Goal: Task Accomplishment & Management: Use online tool/utility

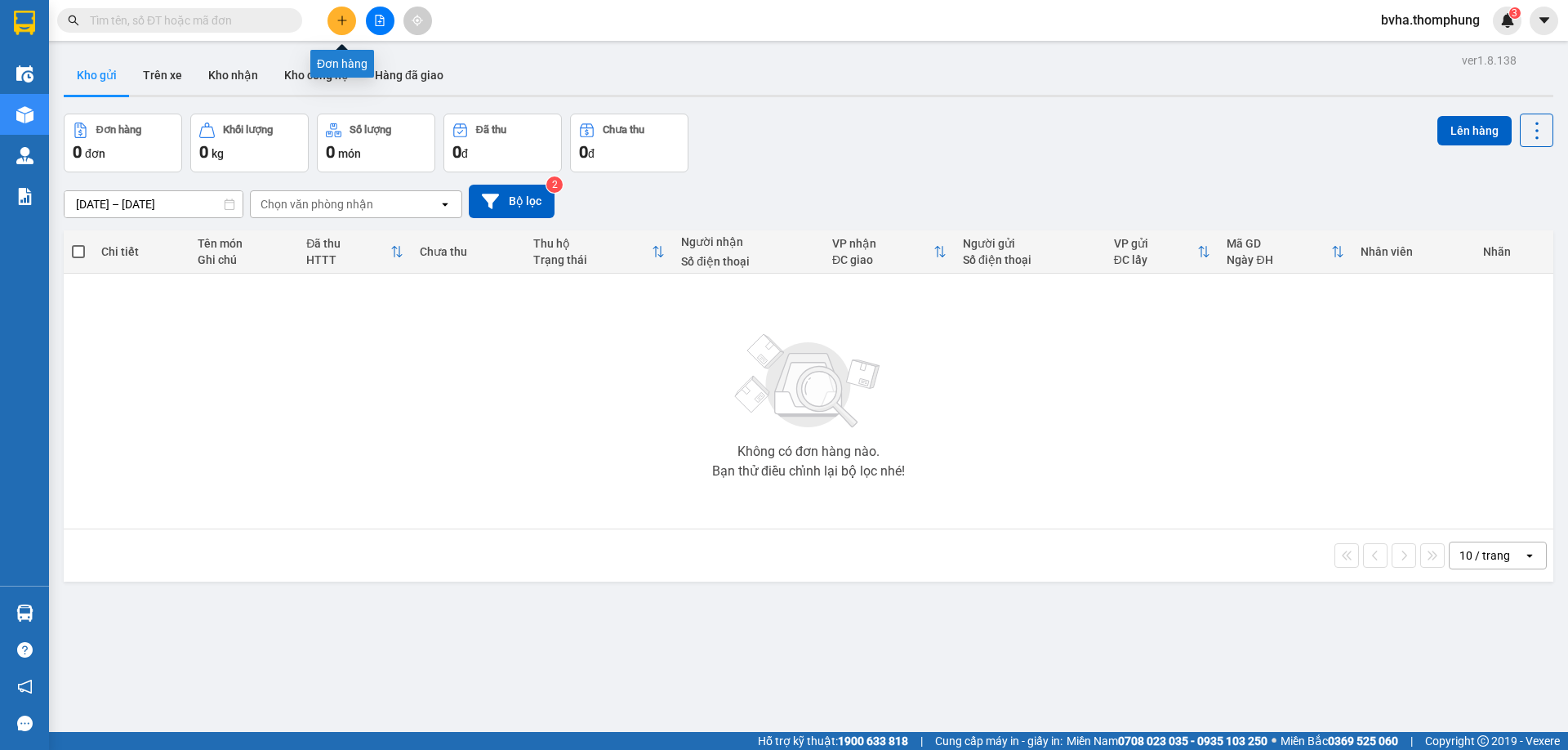
click at [341, 8] on button at bounding box center [342, 21] width 29 height 29
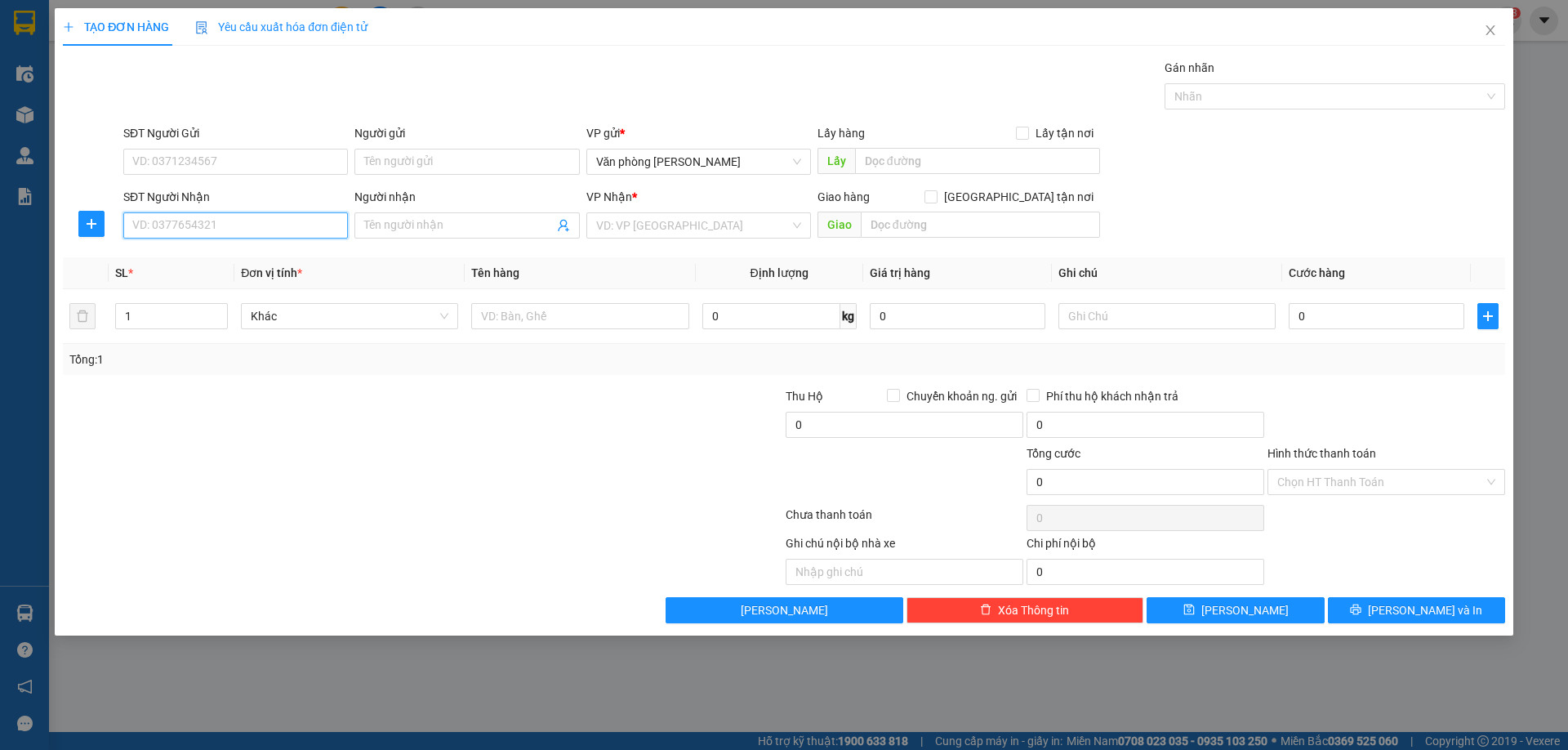
click at [235, 233] on input "SĐT Người Nhận" at bounding box center [235, 225] width 225 height 26
type input "0974195775"
click at [187, 254] on div "0974195775 - LABO H2T" at bounding box center [235, 258] width 205 height 18
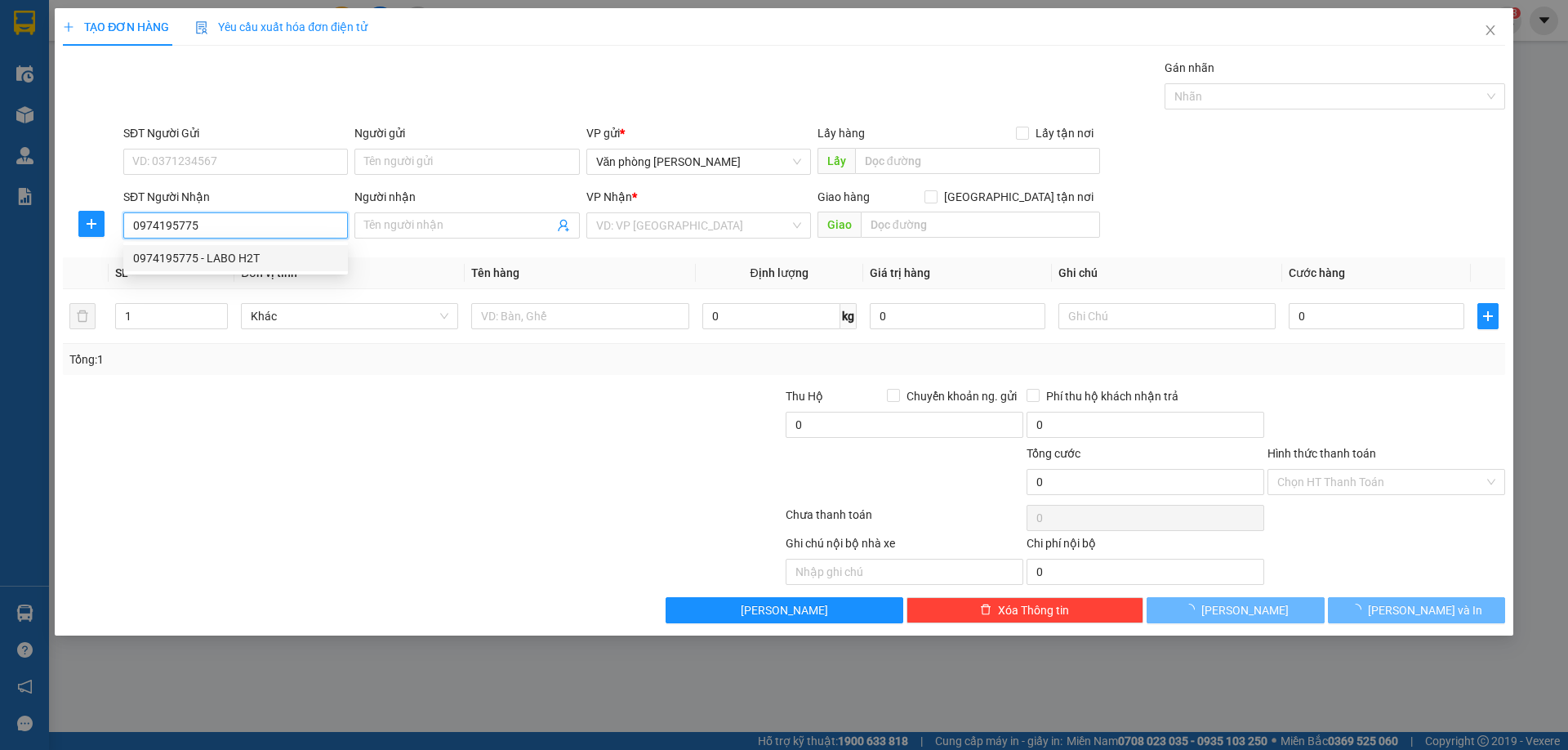
type input "LABO H2T"
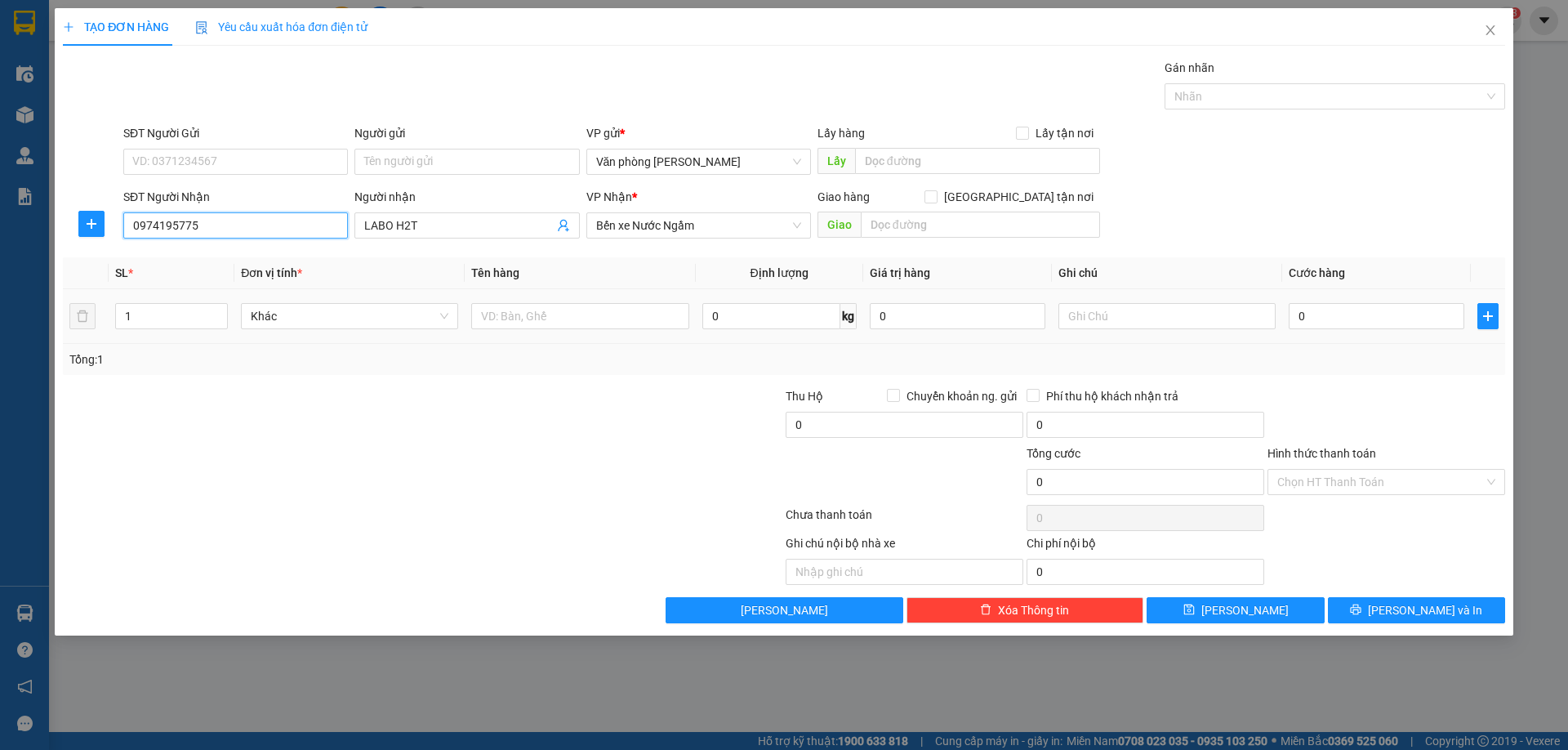
type input "0974195775"
click at [1319, 330] on div "0" at bounding box center [1376, 316] width 175 height 33
click at [1357, 321] on input "0" at bounding box center [1376, 315] width 175 height 26
type input "3"
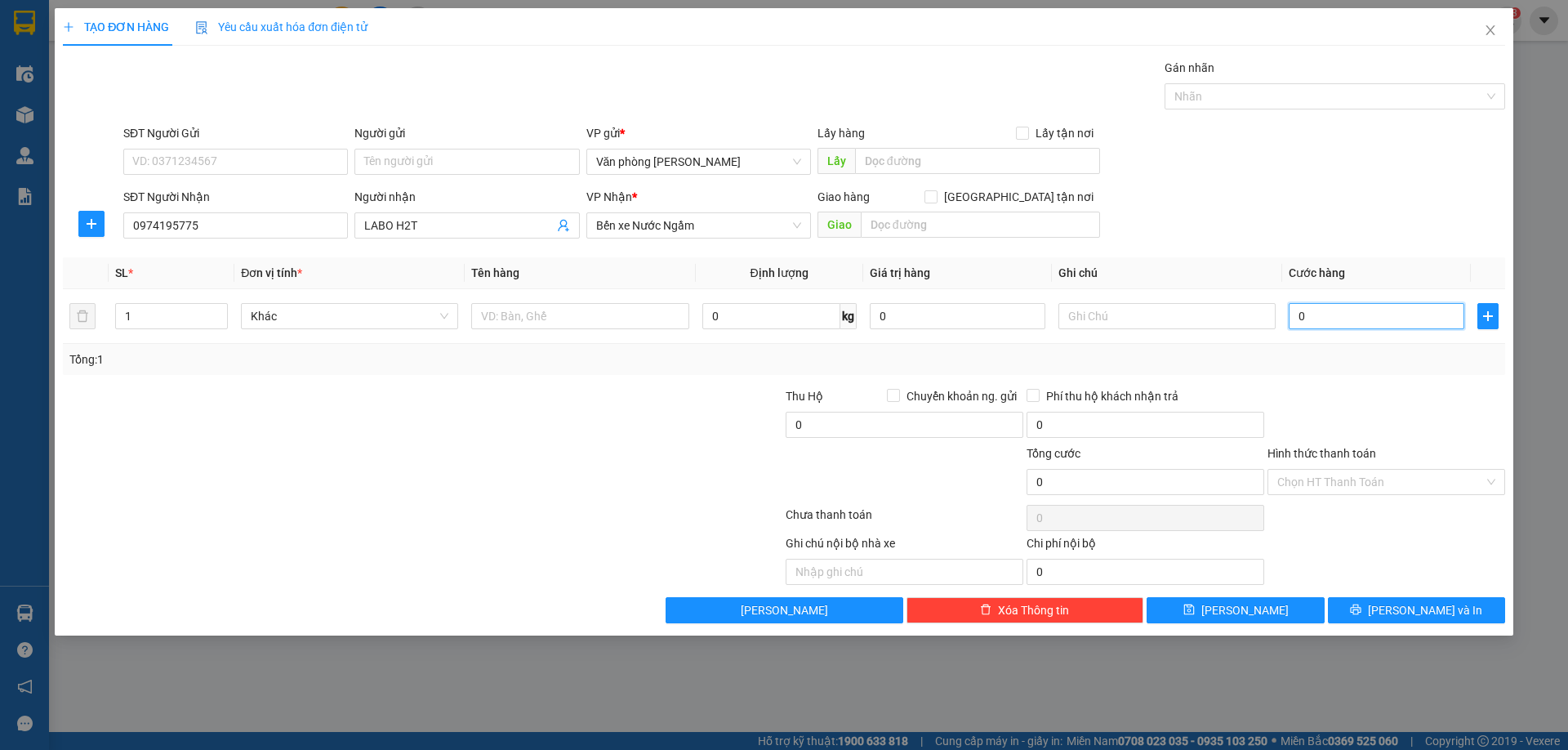
type input "3"
type input "30"
type input "300"
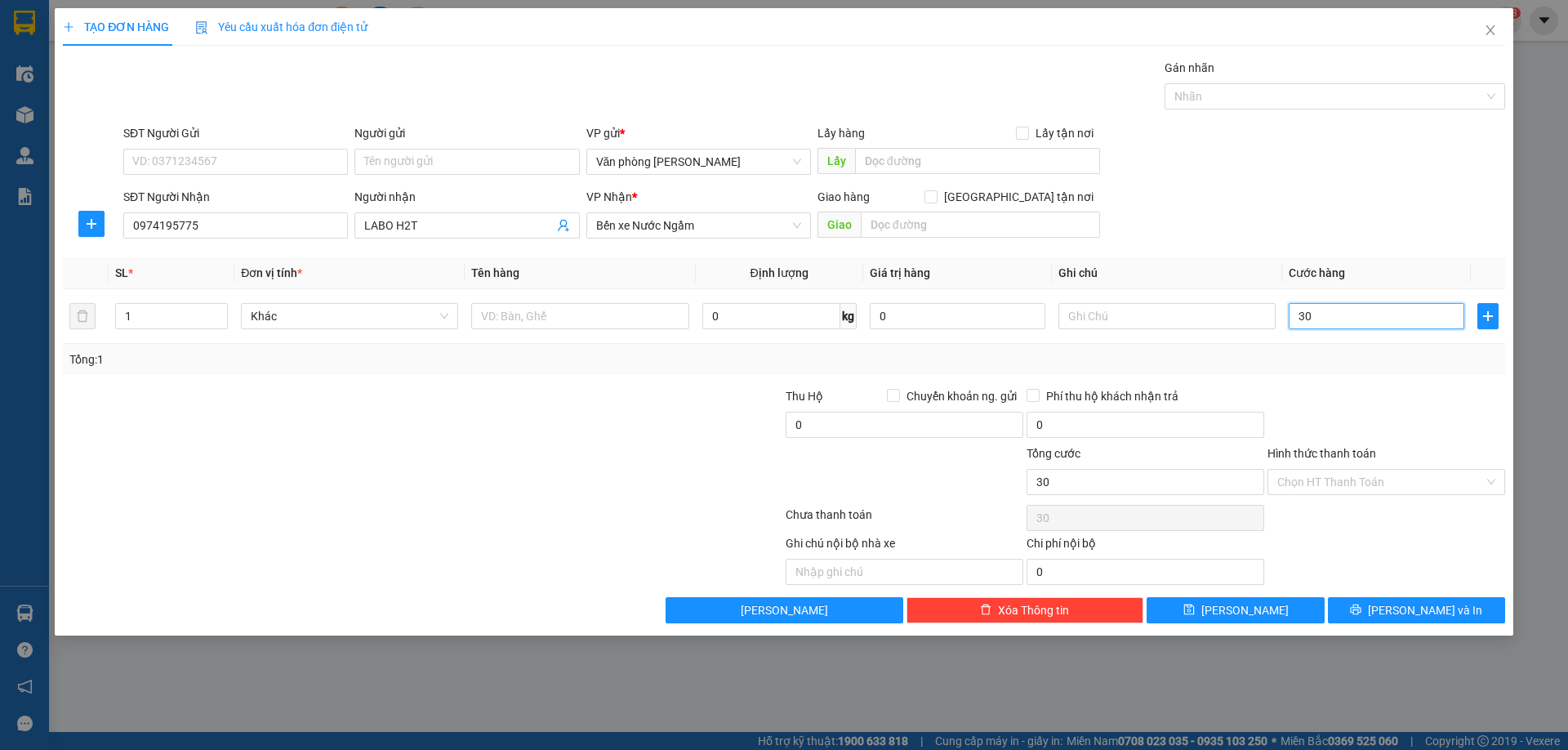
type input "300"
type input "3.000"
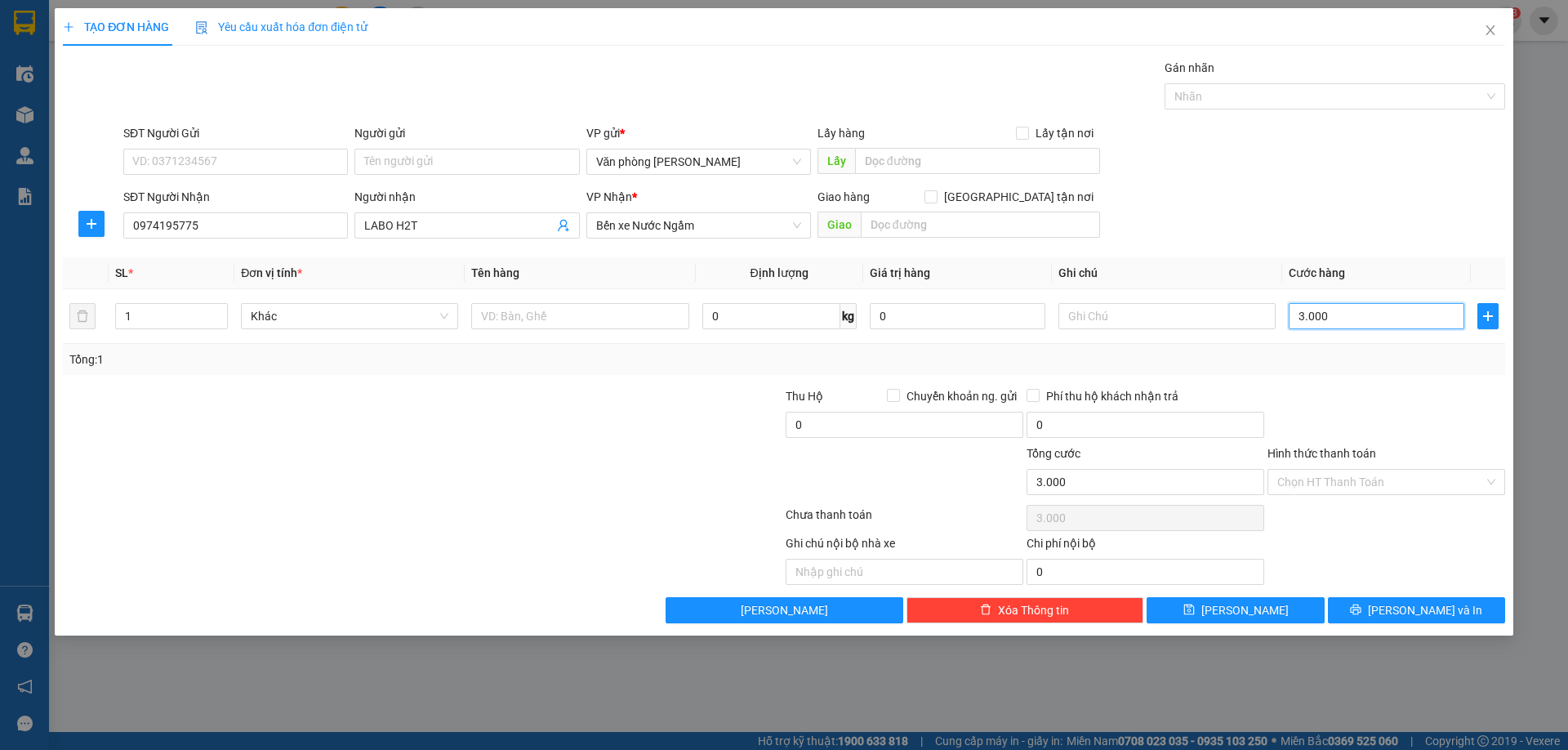
type input "30.000"
click at [1368, 478] on input "Hình thức thanh toán" at bounding box center [1381, 482] width 207 height 24
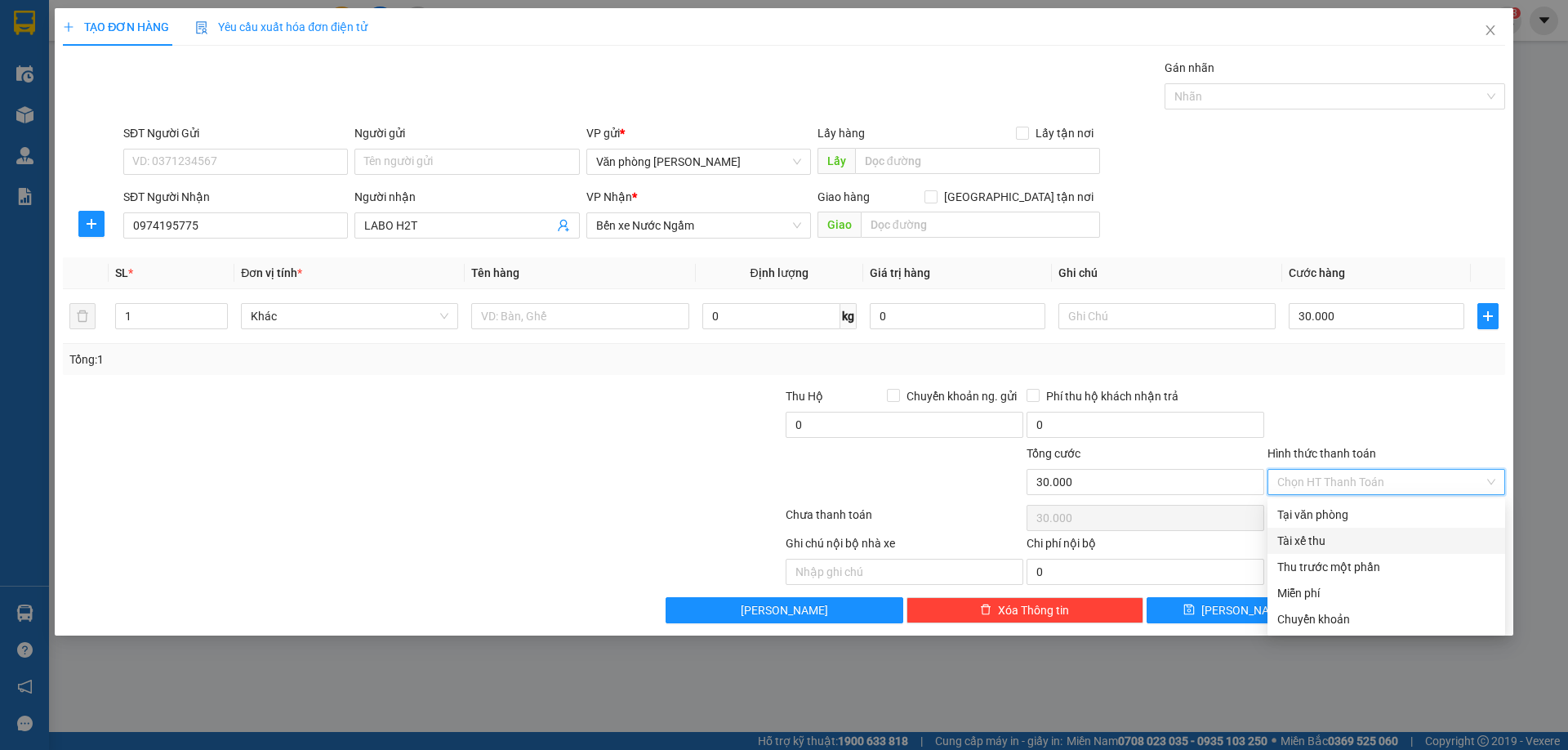
click at [1333, 544] on div "Tài xế thu" at bounding box center [1386, 540] width 218 height 18
type input "0"
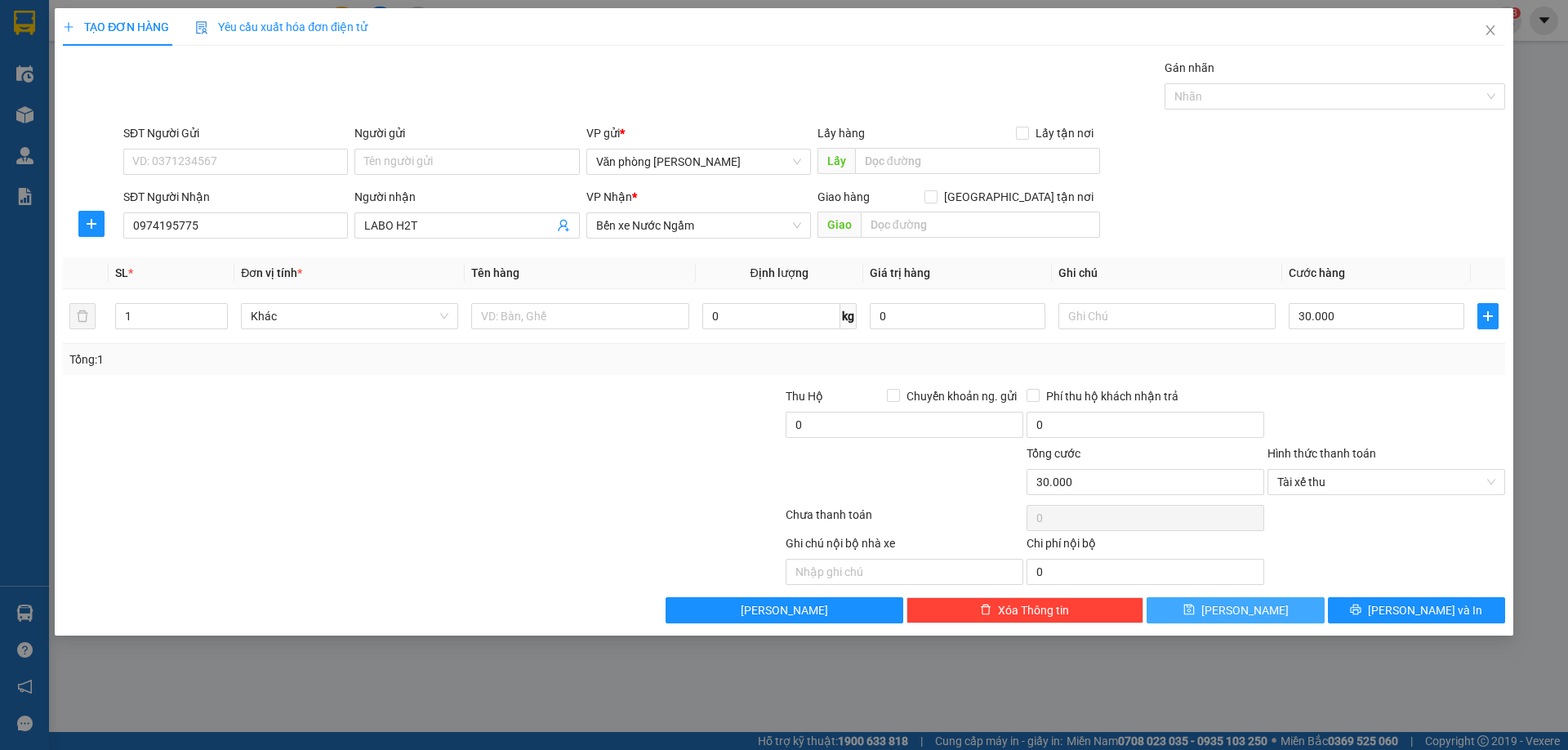
click at [1245, 610] on span "Lưu" at bounding box center [1244, 610] width 88 height 18
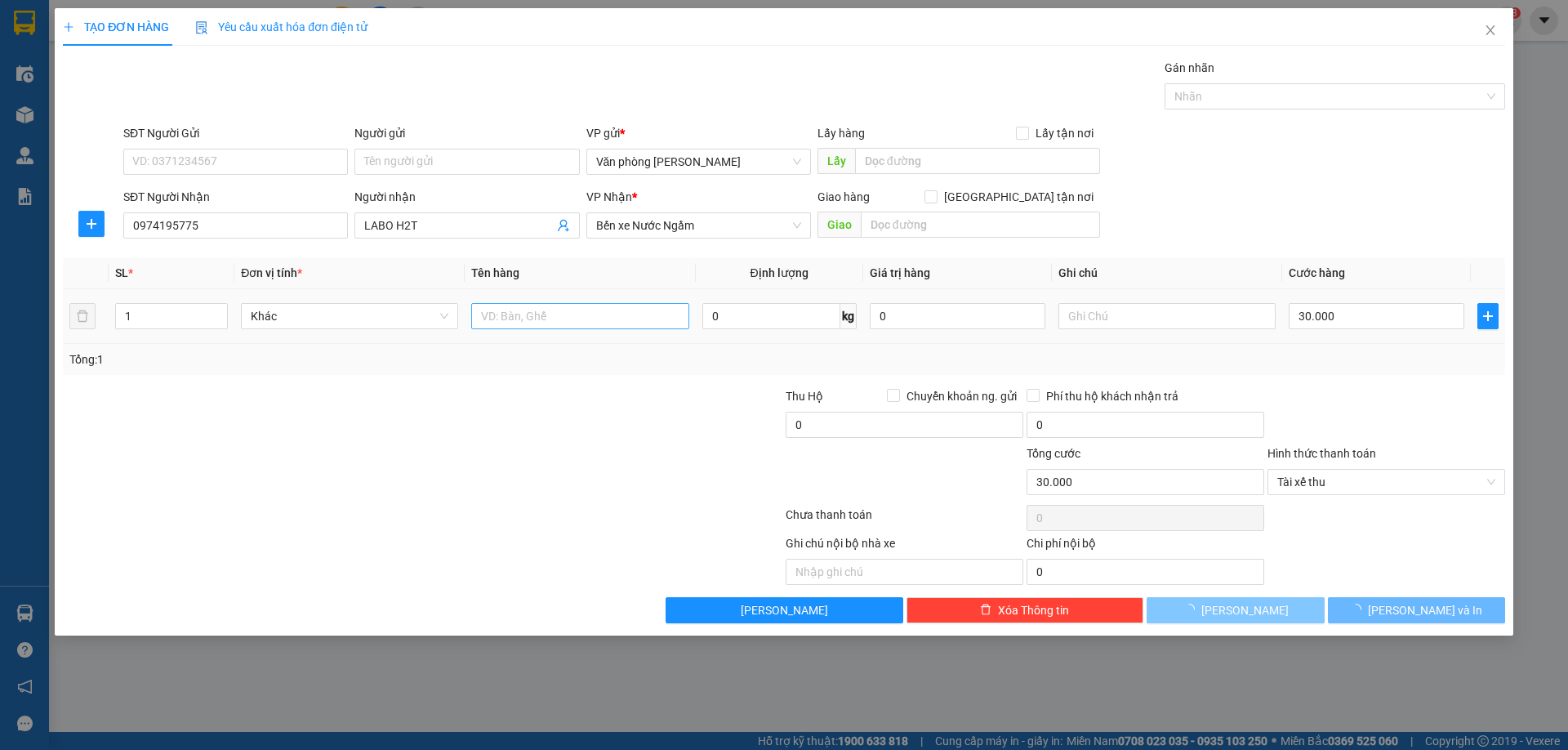
type input "0"
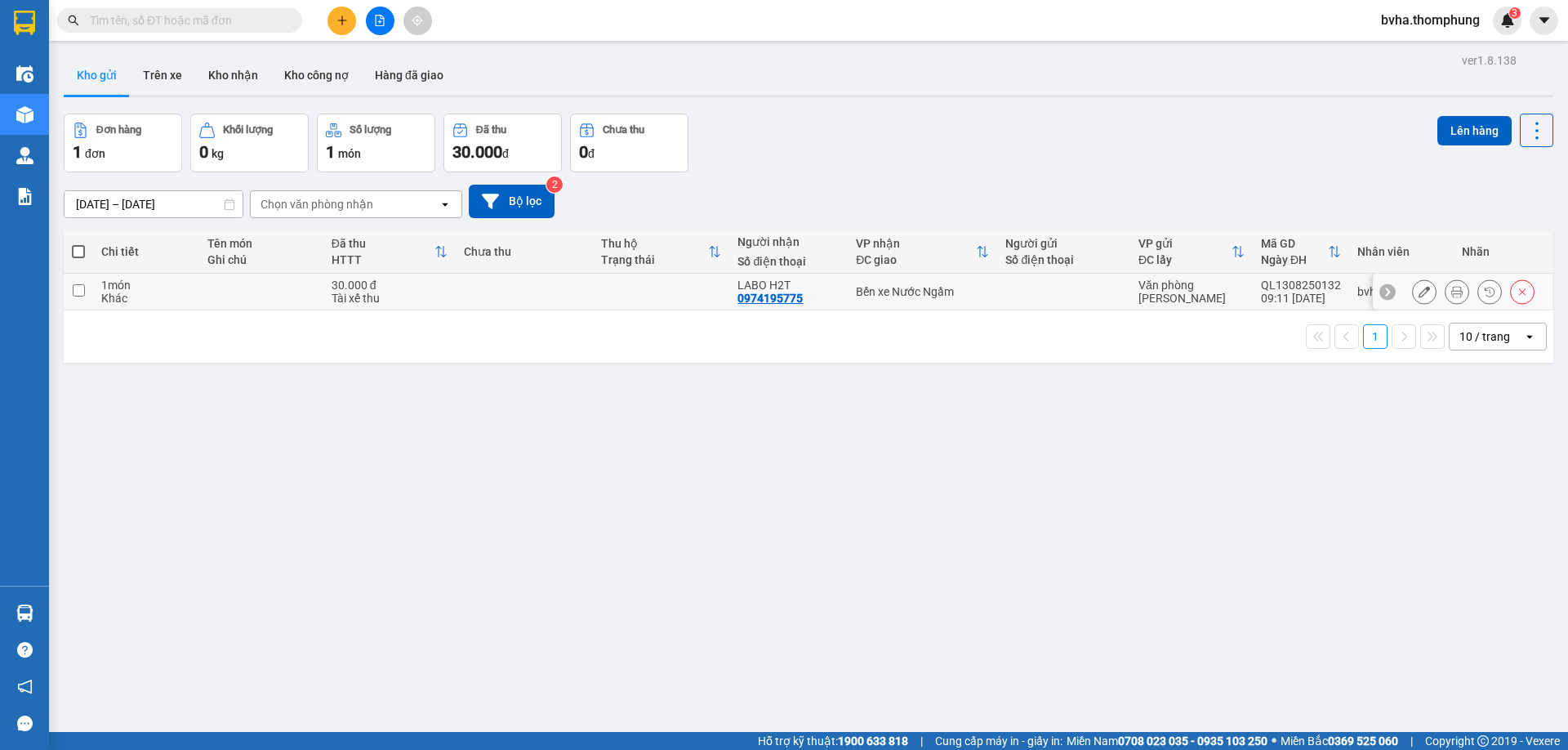
click at [81, 289] on input "checkbox" at bounding box center [79, 291] width 13 height 13
checkbox input "true"
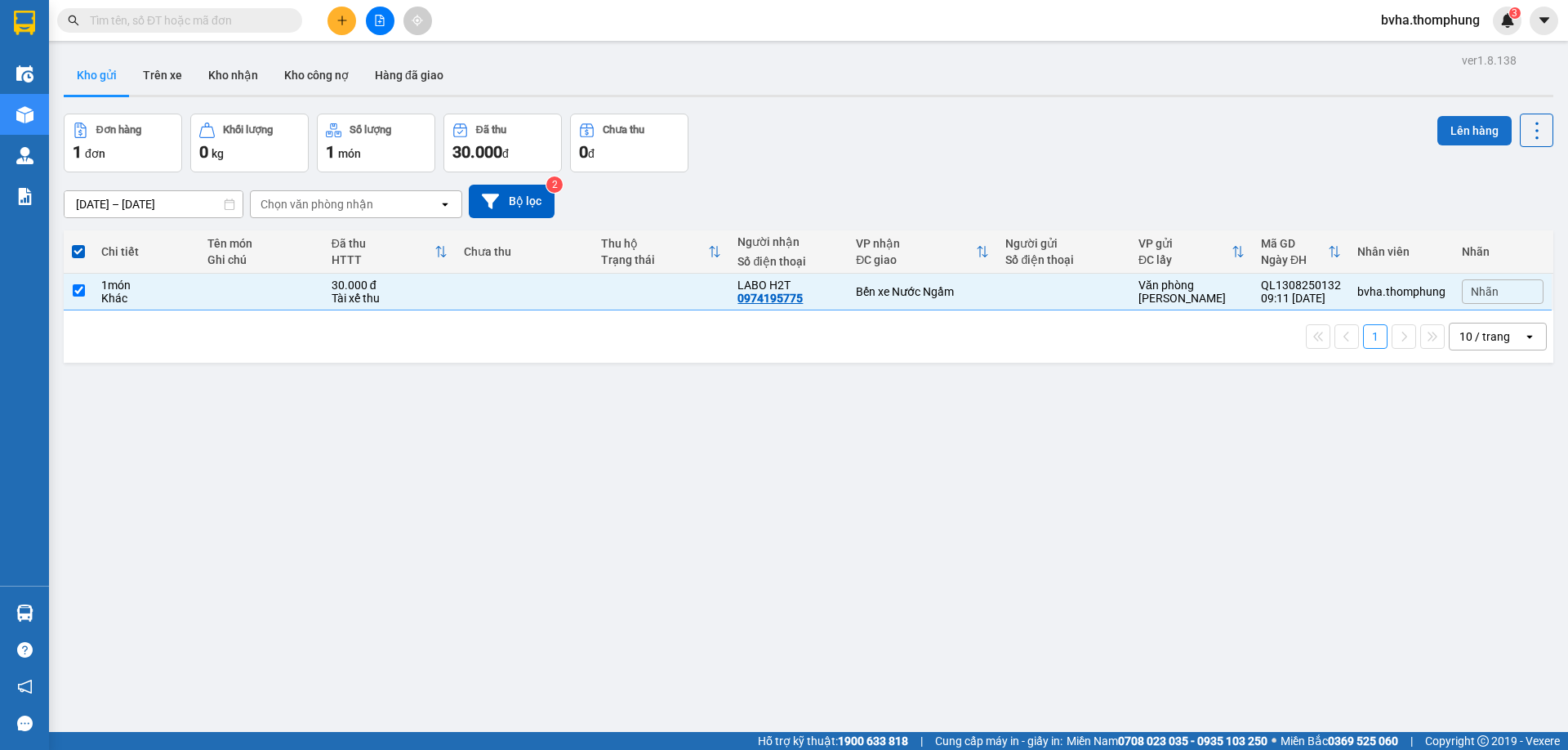
click at [1468, 132] on button "Lên hàng" at bounding box center [1475, 130] width 74 height 30
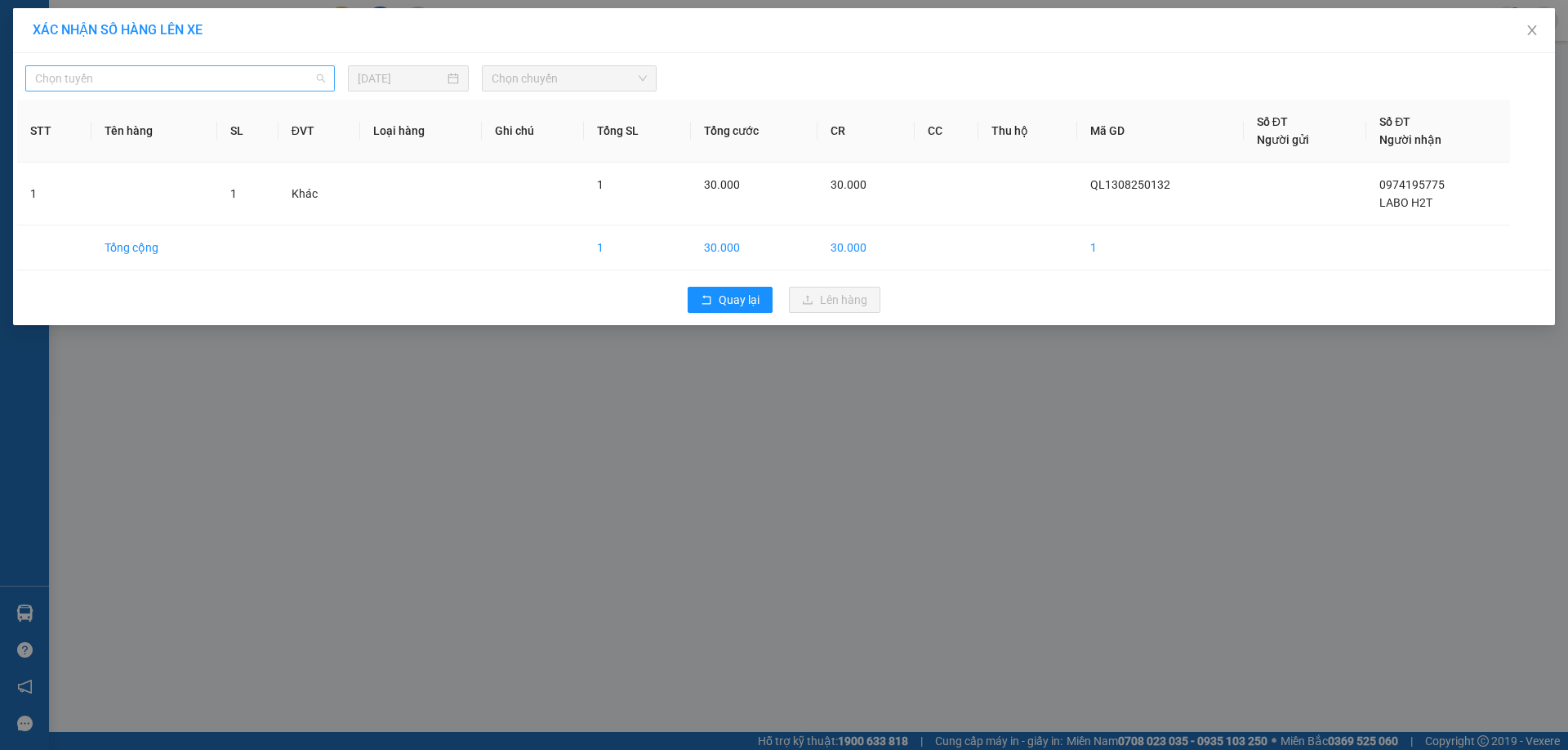
click at [255, 81] on span "Chọn tuyến" at bounding box center [180, 78] width 290 height 24
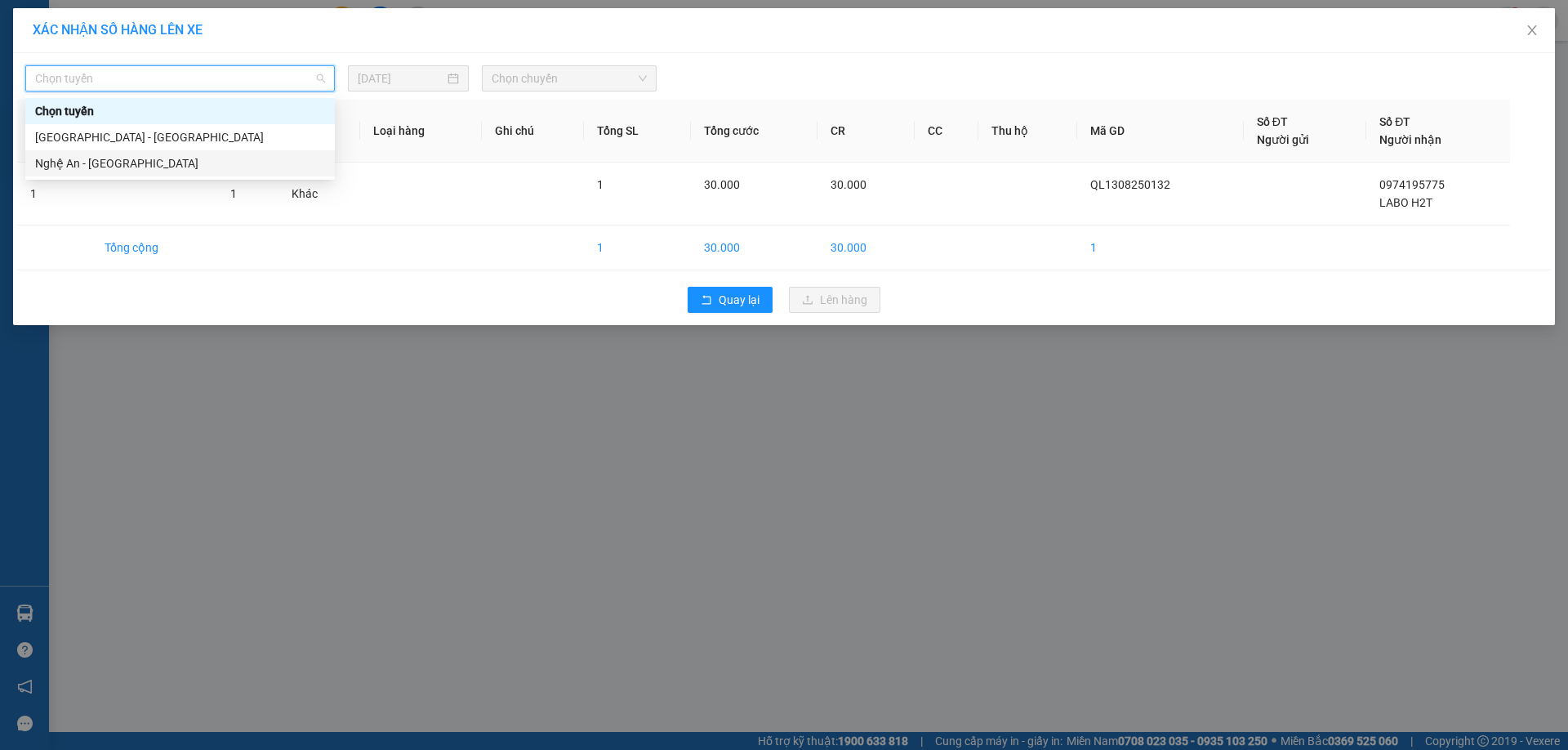
click at [147, 167] on div "Nghệ An - [GEOGRAPHIC_DATA]" at bounding box center [180, 164] width 290 height 18
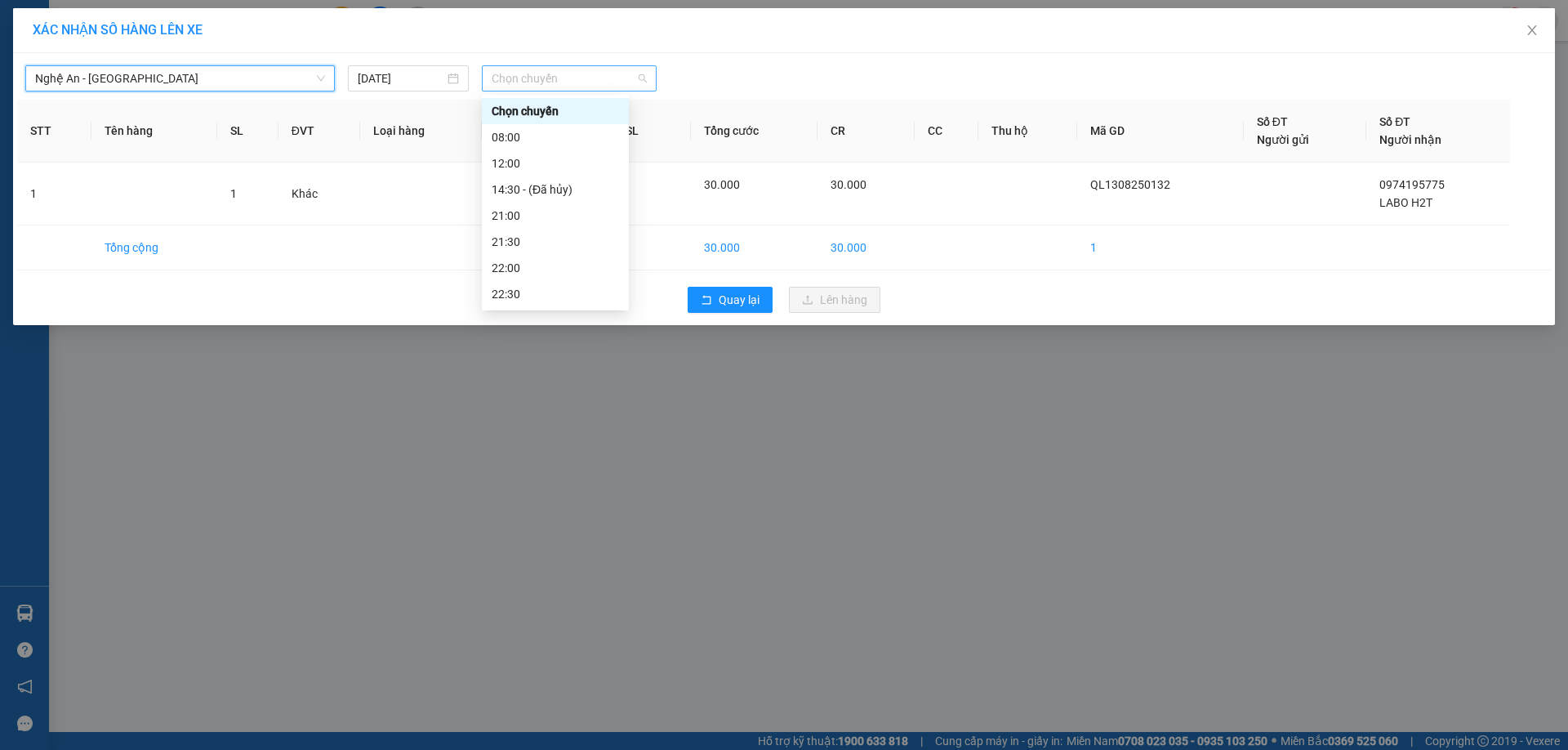
click at [606, 80] on span "Chọn chuyến" at bounding box center [569, 78] width 155 height 24
click at [522, 162] on div "12:00" at bounding box center [555, 164] width 127 height 18
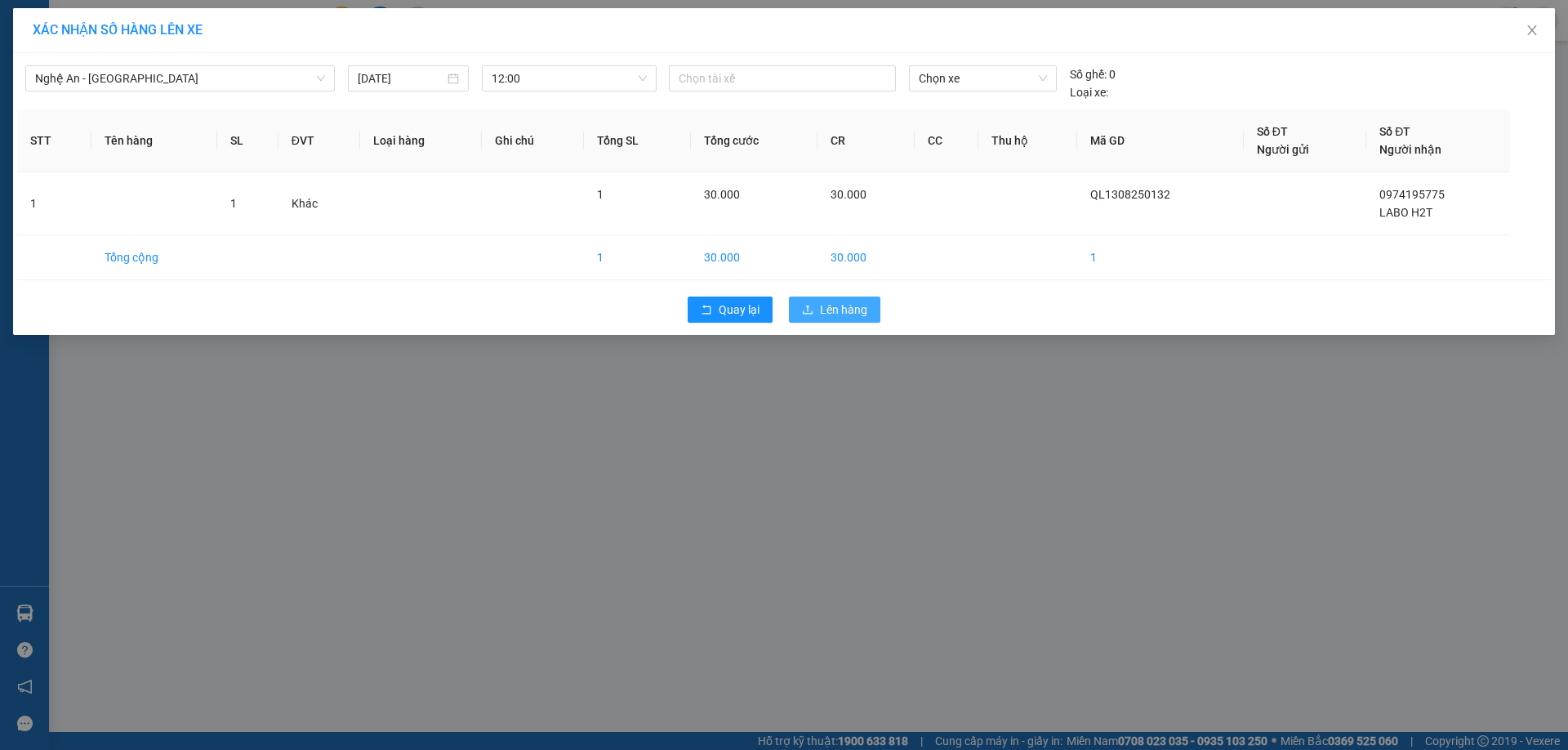
click at [806, 305] on icon "upload" at bounding box center [808, 309] width 12 height 12
